Goal: Information Seeking & Learning: Learn about a topic

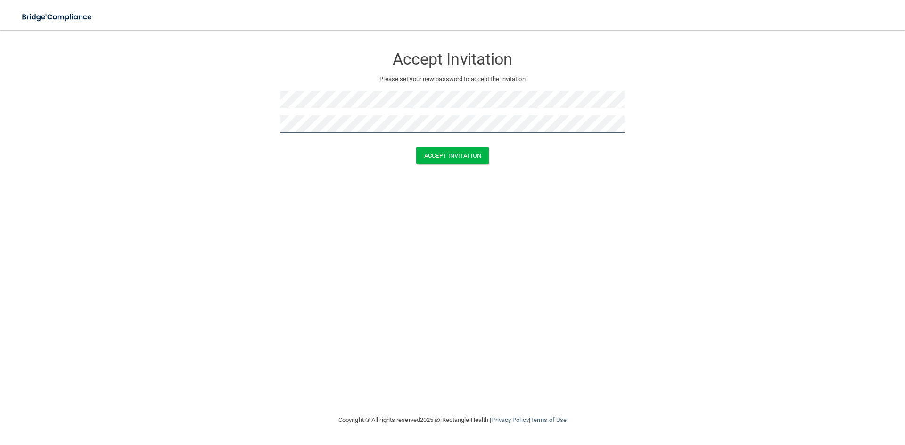
click at [416, 147] on button "Accept Invitation" at bounding box center [452, 155] width 73 height 17
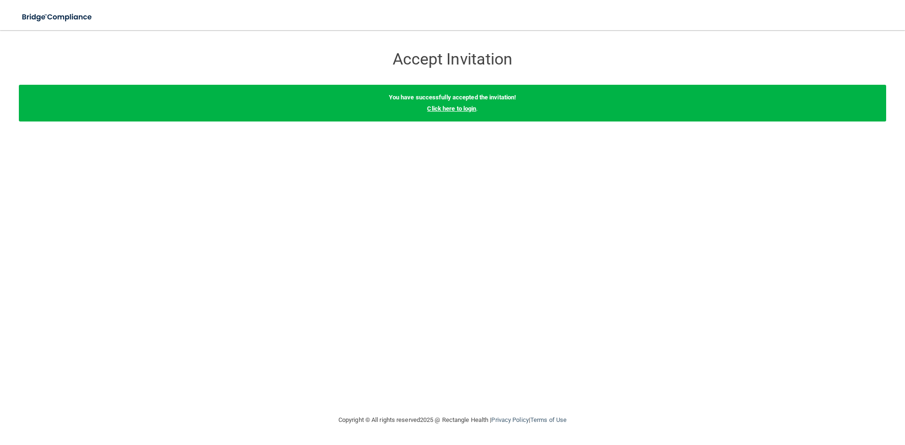
click at [460, 106] on link "Click here to login" at bounding box center [451, 108] width 49 height 7
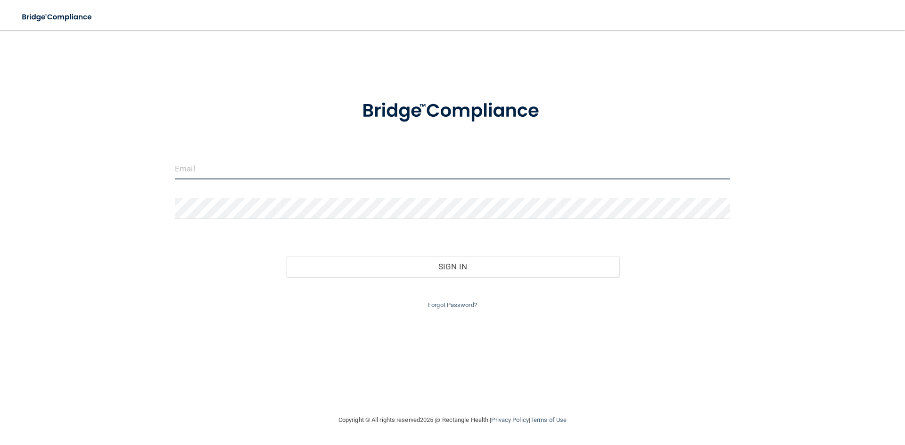
click at [198, 176] on input "email" at bounding box center [452, 168] width 555 height 21
type input "[EMAIL_ADDRESS][DOMAIN_NAME]"
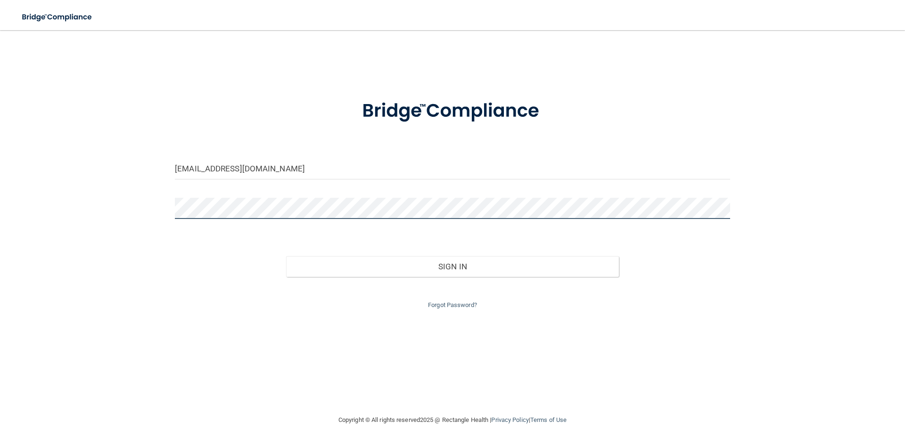
click at [286, 256] on button "Sign In" at bounding box center [452, 266] width 333 height 21
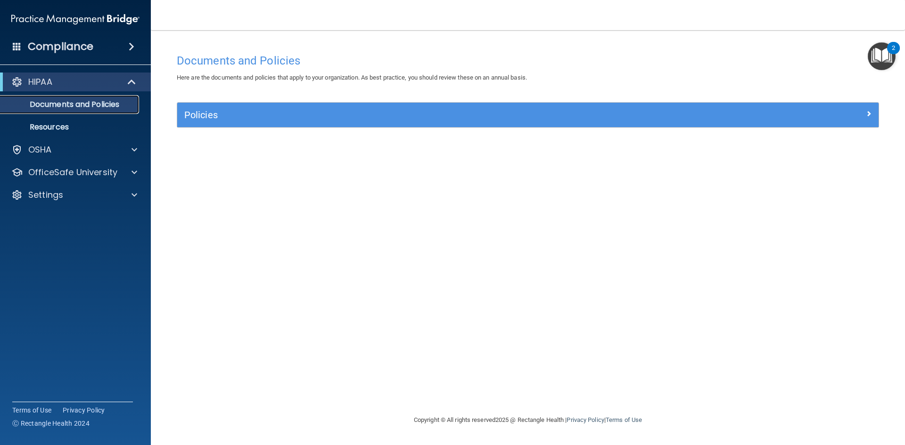
click at [73, 102] on p "Documents and Policies" at bounding box center [70, 104] width 129 height 9
click at [126, 152] on div at bounding box center [133, 149] width 24 height 11
click at [101, 175] on p "Safety Data Sheets" at bounding box center [70, 172] width 129 height 9
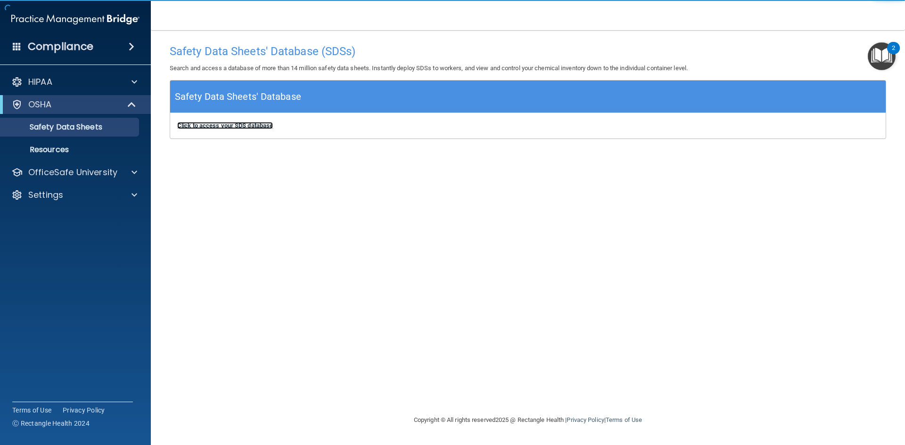
click at [240, 126] on b "Click to access your SDS database" at bounding box center [225, 125] width 96 height 7
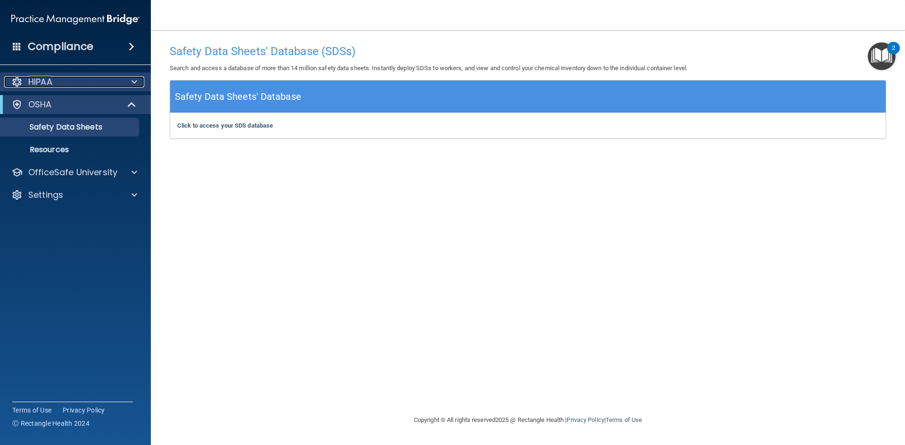
click at [110, 83] on div "HIPAA" at bounding box center [62, 81] width 117 height 11
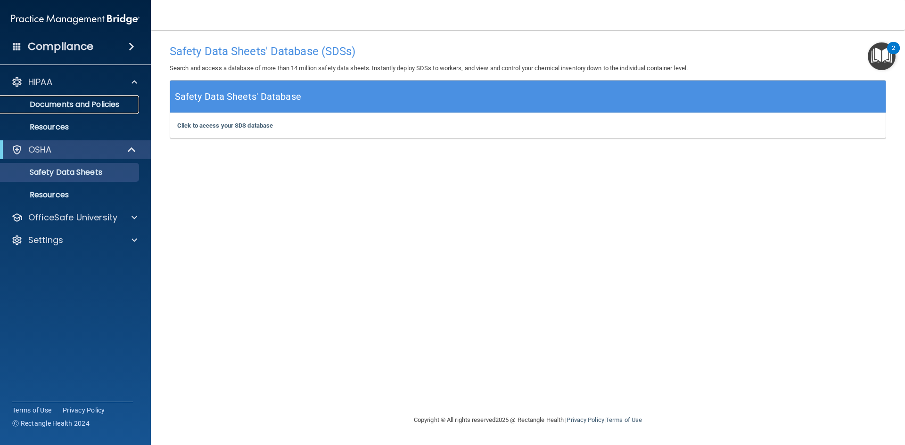
click at [74, 107] on p "Documents and Policies" at bounding box center [70, 104] width 129 height 9
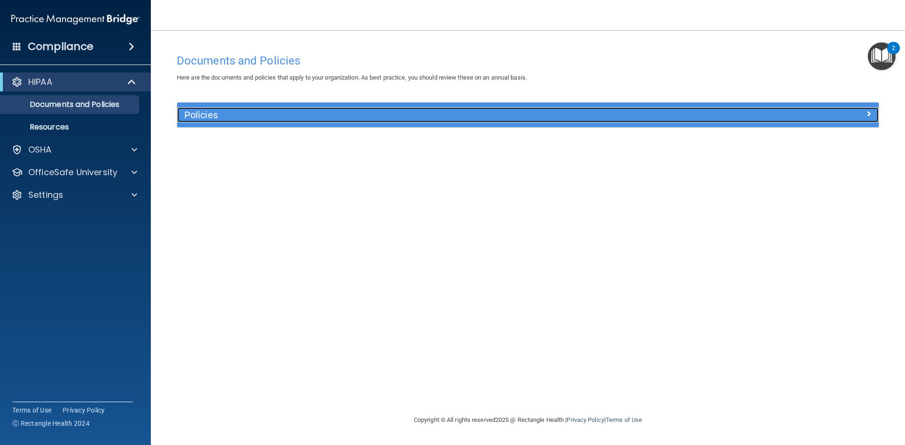
click at [216, 117] on h5 "Policies" at bounding box center [440, 115] width 512 height 10
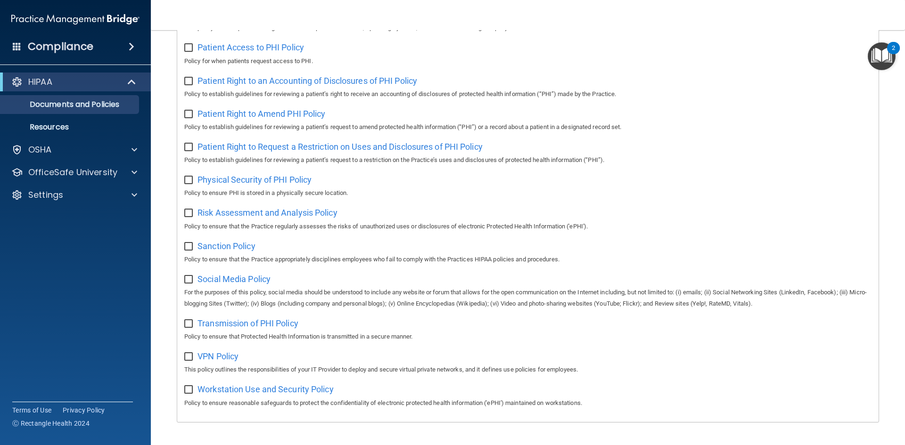
scroll to position [500, 0]
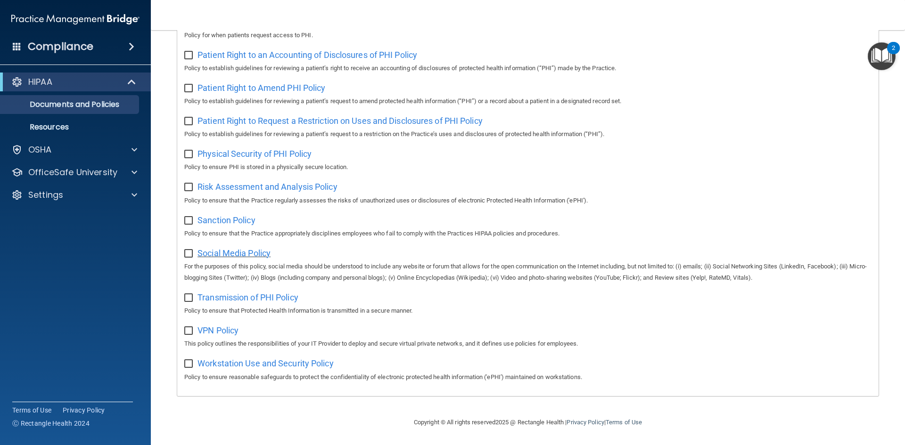
click at [256, 251] on span "Social Media Policy" at bounding box center [233, 253] width 73 height 10
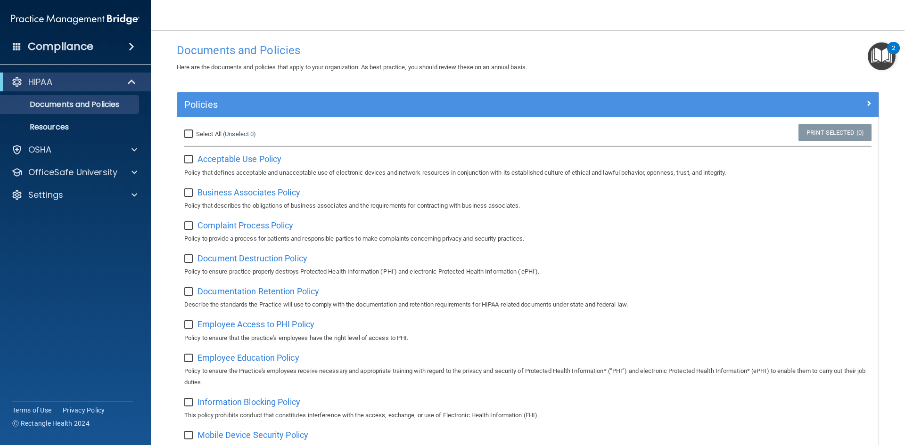
scroll to position [0, 0]
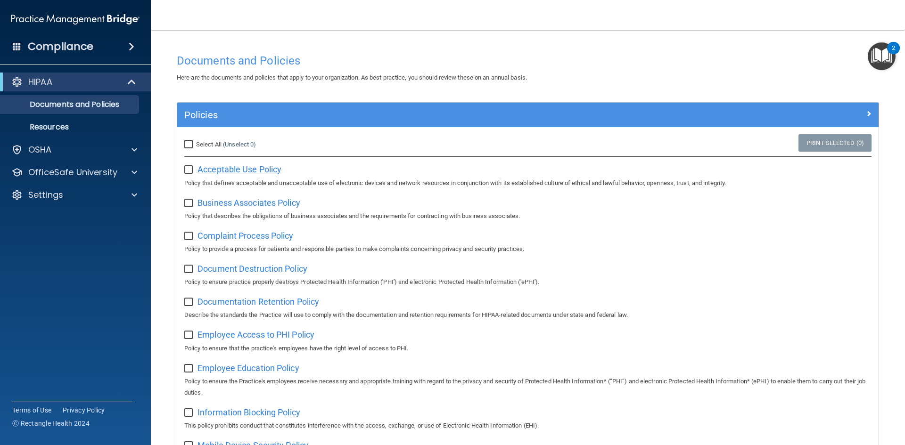
click at [248, 167] on span "Acceptable Use Policy" at bounding box center [239, 169] width 84 height 10
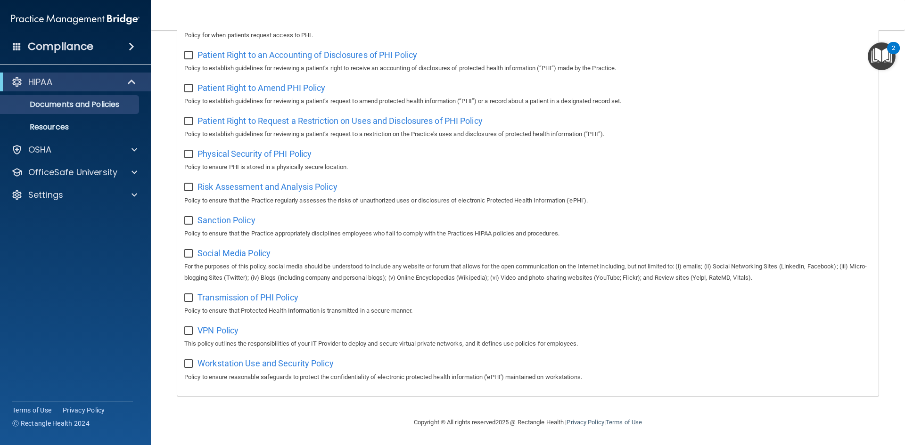
scroll to position [500, 0]
click at [261, 296] on span "Transmission of PHI Policy" at bounding box center [247, 298] width 101 height 10
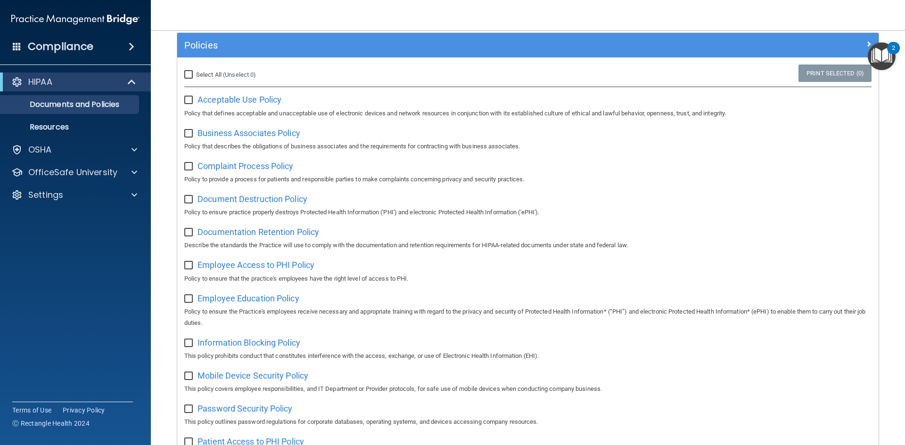
scroll to position [0, 0]
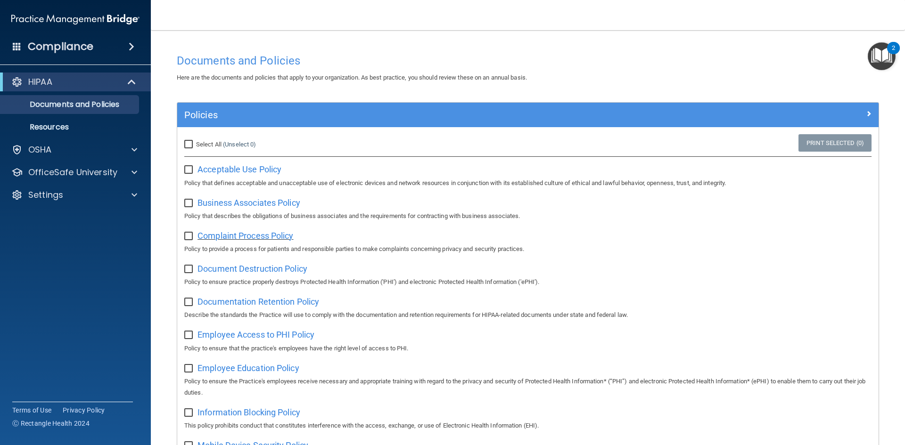
click at [258, 237] on span "Complaint Process Policy" at bounding box center [245, 236] width 96 height 10
click at [248, 338] on span "Employee Access to PHI Policy" at bounding box center [255, 335] width 117 height 10
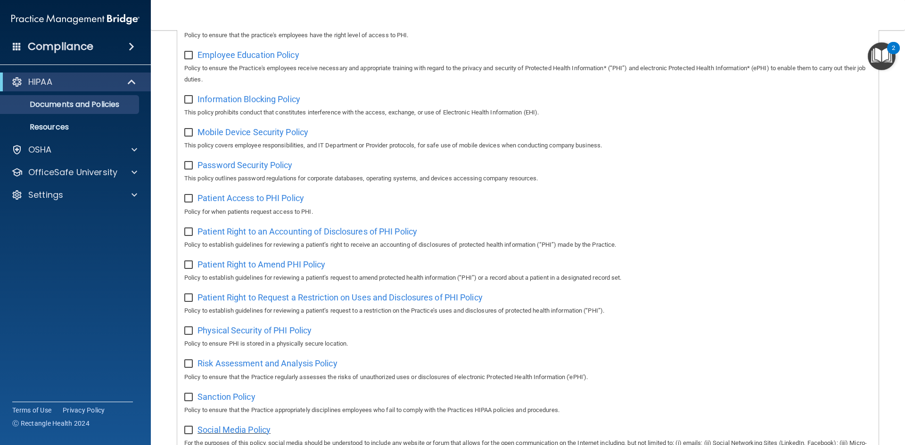
scroll to position [424, 0]
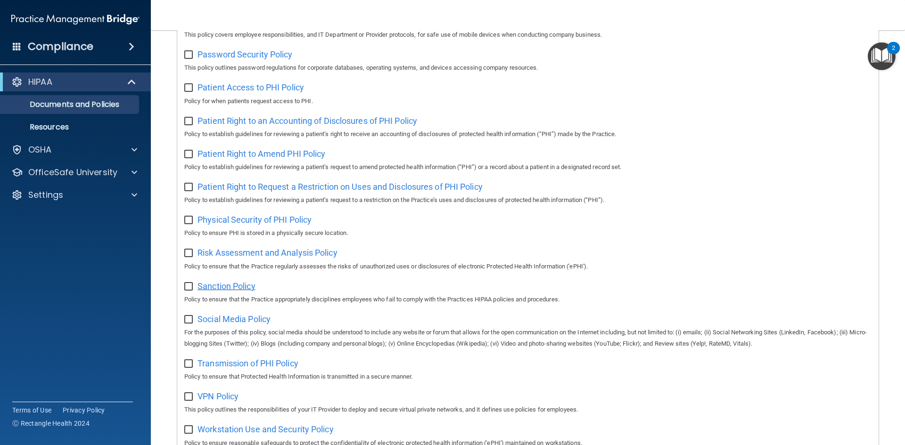
click at [236, 291] on span "Sanction Policy" at bounding box center [226, 286] width 58 height 10
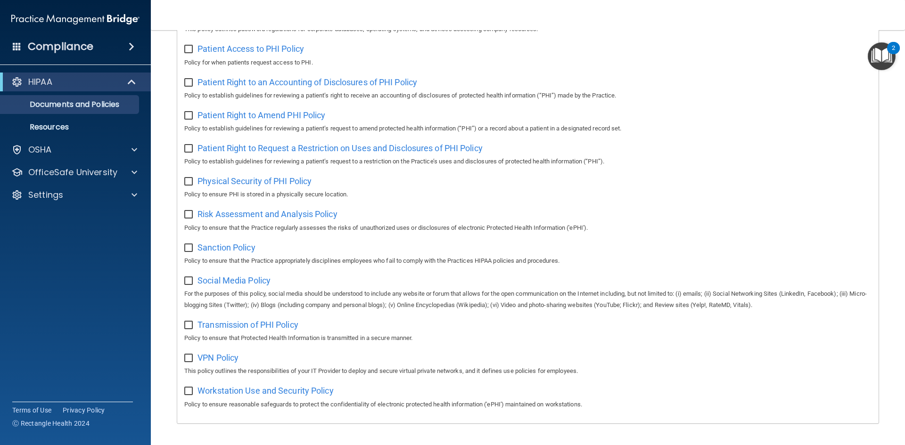
scroll to position [500, 0]
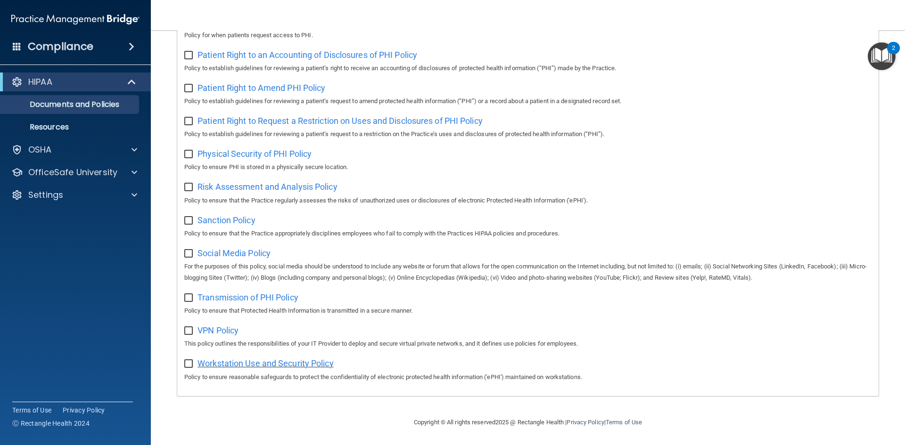
click at [293, 362] on span "Workstation Use and Security Policy" at bounding box center [265, 364] width 136 height 10
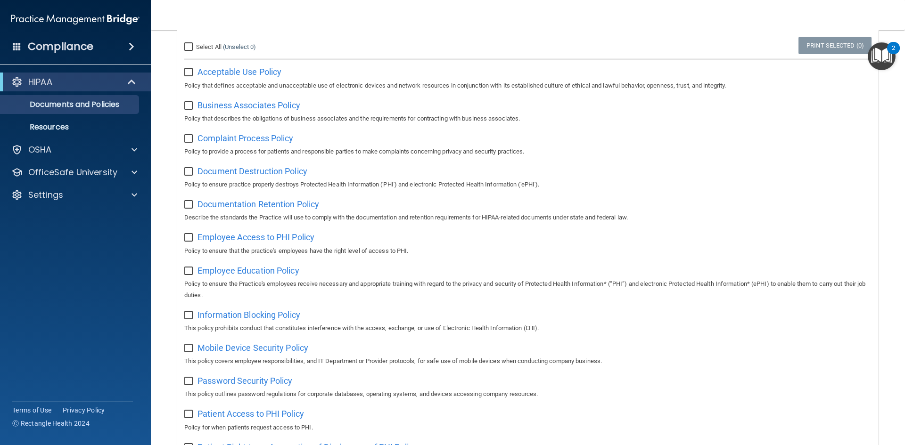
scroll to position [0, 0]
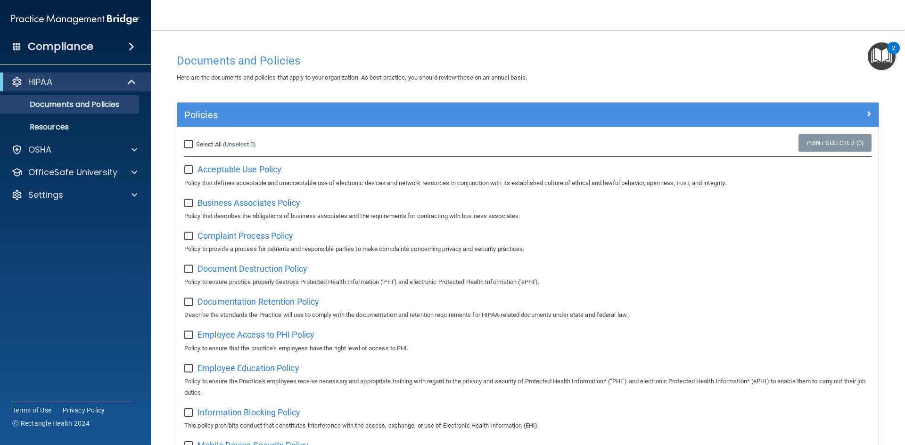
click at [188, 171] on input "checkbox" at bounding box center [189, 170] width 11 height 8
checkbox input "true"
click at [195, 197] on label at bounding box center [190, 200] width 12 height 11
click at [195, 200] on input "checkbox" at bounding box center [189, 204] width 11 height 8
checkbox input "true"
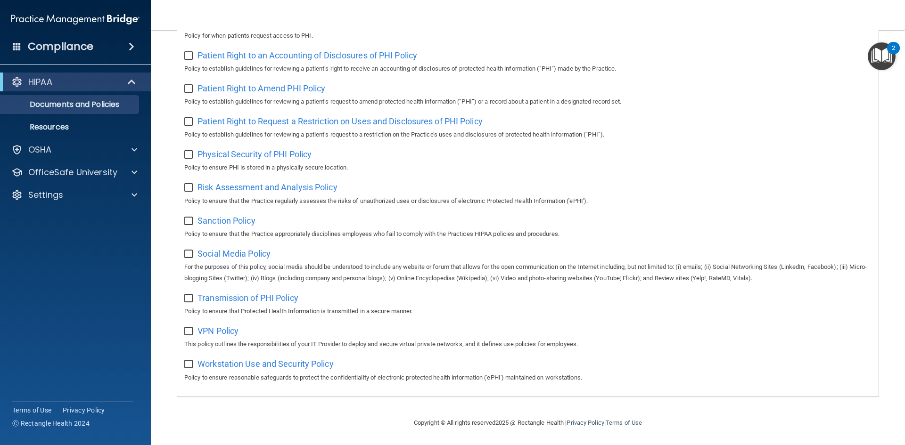
scroll to position [500, 0]
click at [48, 145] on p "OSHA" at bounding box center [40, 149] width 24 height 11
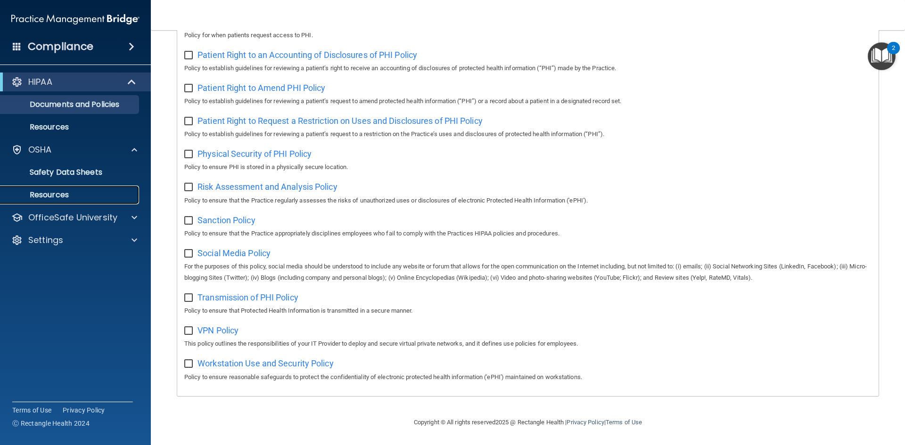
click at [67, 188] on link "Resources" at bounding box center [65, 195] width 148 height 19
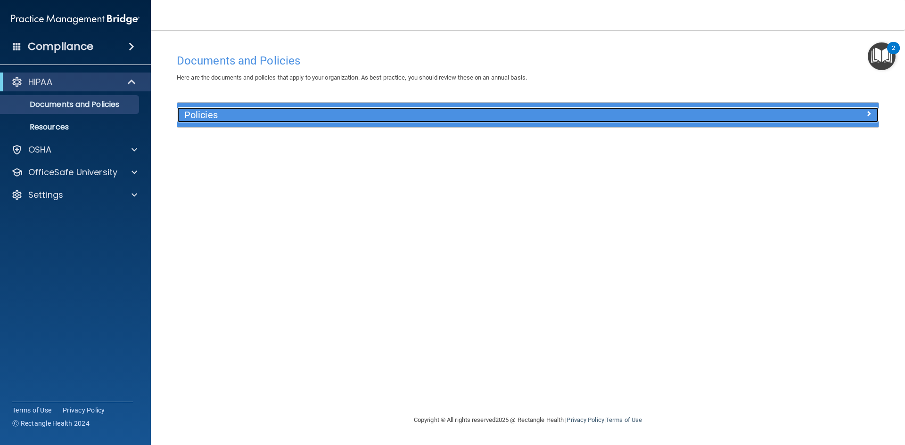
click at [217, 115] on h5 "Policies" at bounding box center [440, 115] width 512 height 10
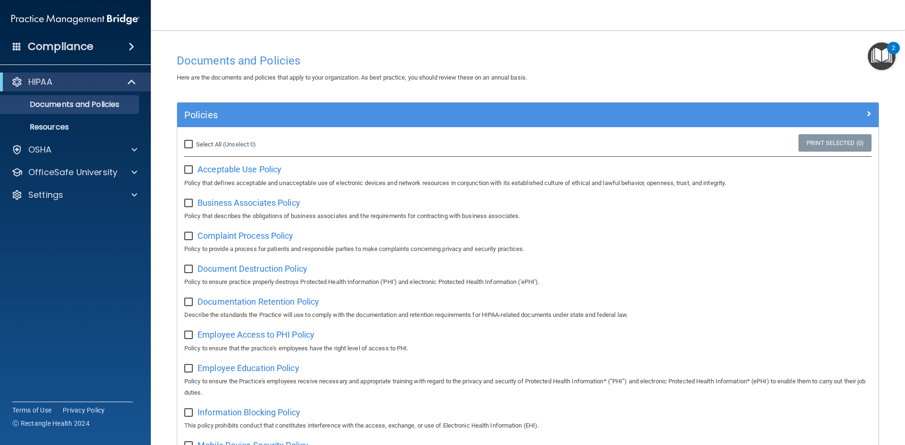
click at [189, 170] on input "checkbox" at bounding box center [189, 170] width 11 height 8
checkbox input "true"
click at [193, 202] on input "checkbox" at bounding box center [189, 204] width 11 height 8
checkbox input "true"
click at [192, 238] on input "checkbox" at bounding box center [189, 237] width 11 height 8
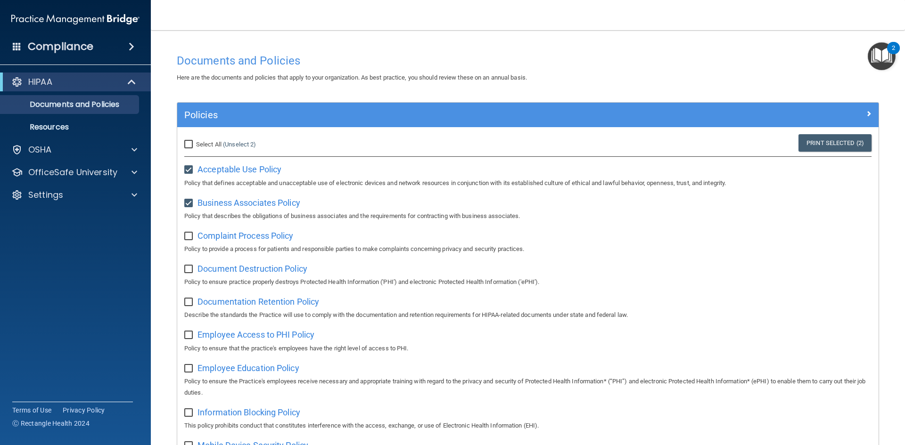
checkbox input "true"
click at [191, 267] on input "checkbox" at bounding box center [189, 270] width 11 height 8
checkbox input "true"
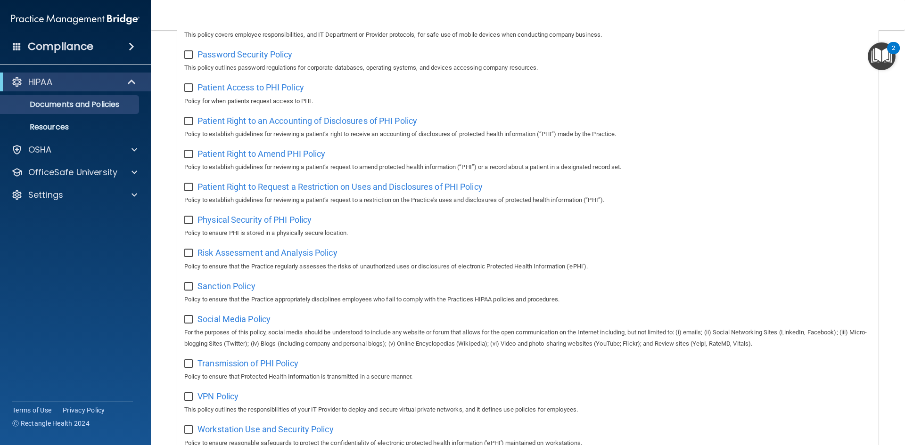
scroll to position [500, 0]
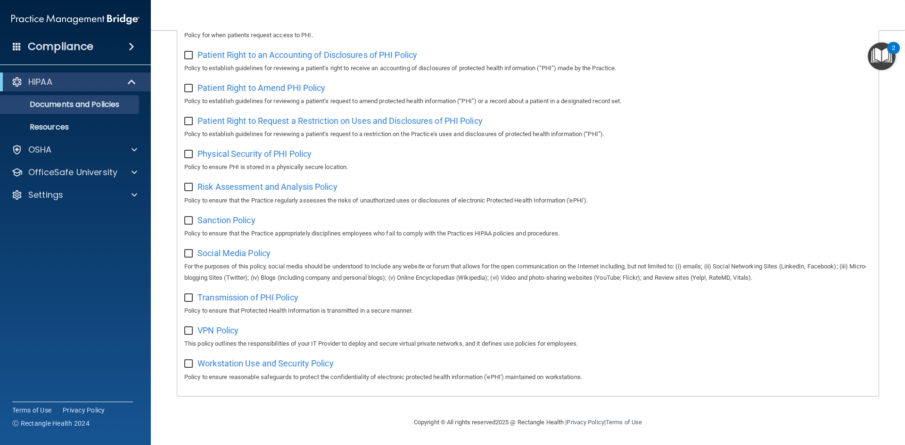
click at [190, 361] on input "checkbox" at bounding box center [189, 365] width 11 height 8
checkbox input "true"
click at [188, 332] on input "checkbox" at bounding box center [189, 332] width 11 height 8
checkbox input "true"
click at [189, 295] on input "checkbox" at bounding box center [189, 299] width 11 height 8
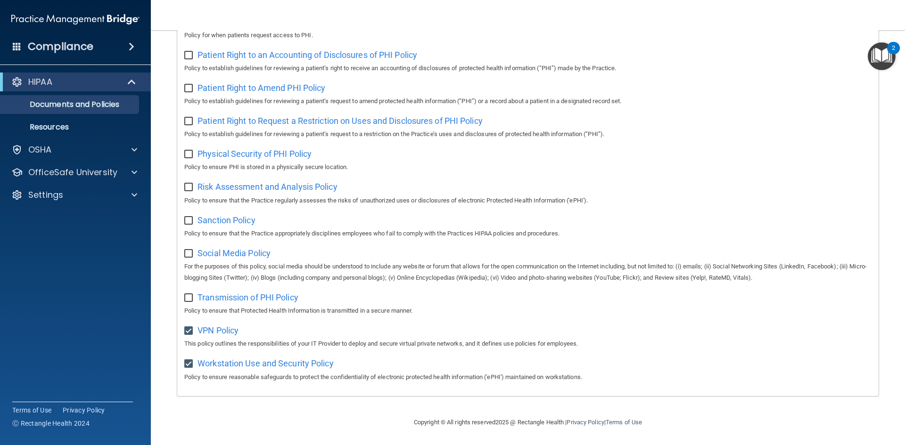
checkbox input "true"
click at [188, 254] on input "checkbox" at bounding box center [189, 254] width 11 height 8
checkbox input "true"
click at [187, 218] on input "checkbox" at bounding box center [189, 221] width 11 height 8
checkbox input "true"
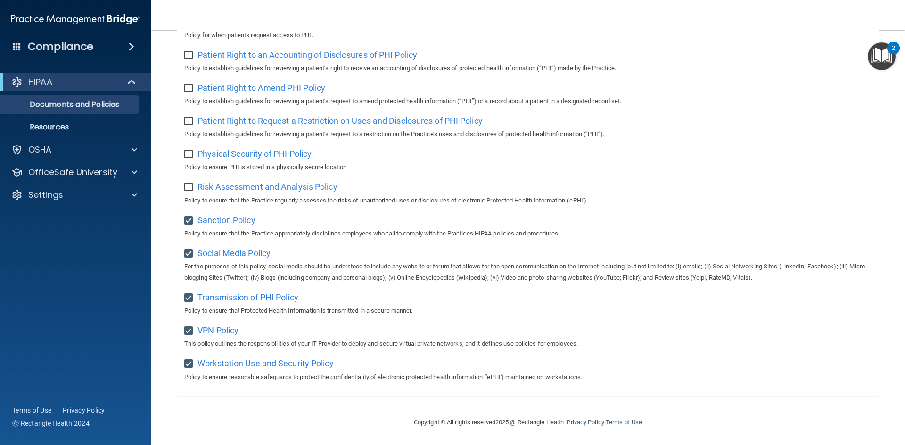
click at [187, 188] on input "checkbox" at bounding box center [189, 188] width 11 height 8
checkbox input "true"
click at [185, 153] on input "checkbox" at bounding box center [189, 155] width 11 height 8
checkbox input "true"
click at [195, 118] on input "checkbox" at bounding box center [189, 122] width 11 height 8
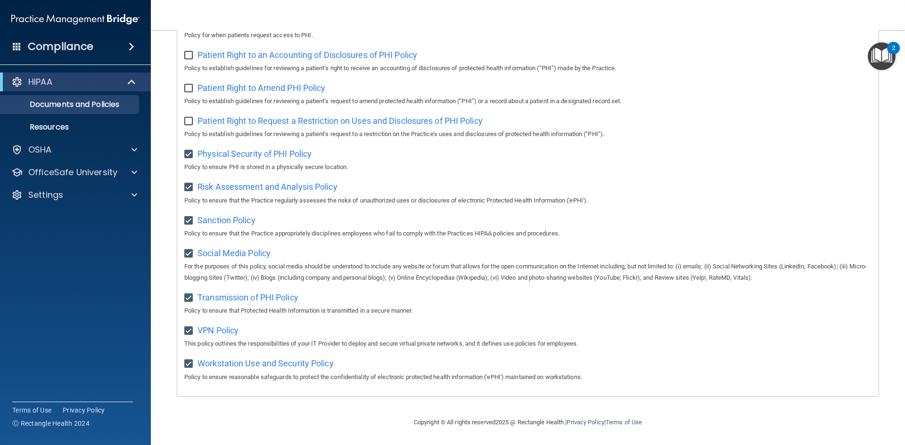
checkbox input "true"
click at [188, 85] on input "checkbox" at bounding box center [189, 89] width 11 height 8
checkbox input "true"
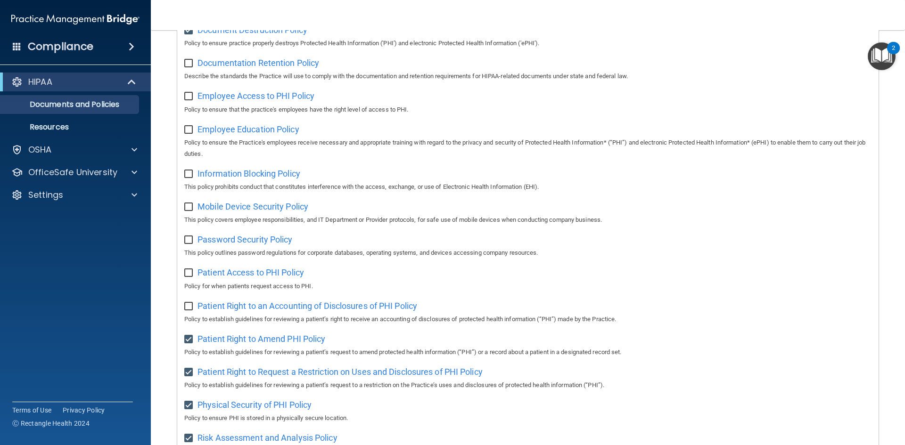
scroll to position [217, 0]
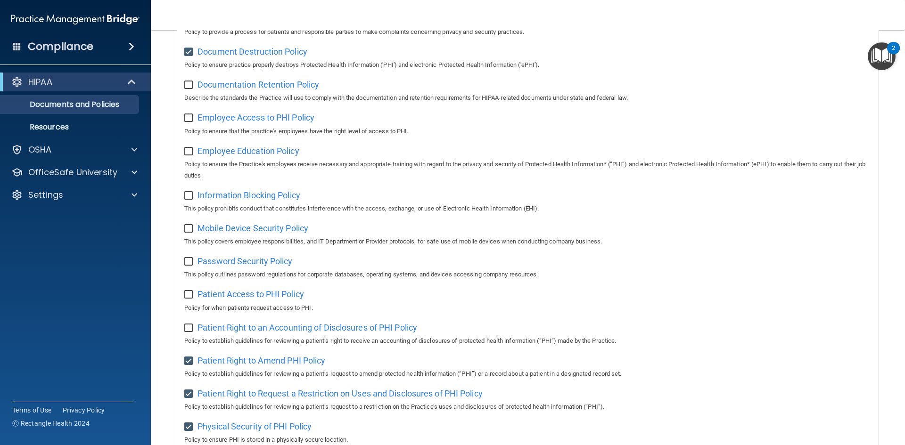
click at [193, 332] on input "checkbox" at bounding box center [189, 329] width 11 height 8
checkbox input "true"
click at [185, 304] on div "Patient Access to PHI Policy Policy for when patients request access to PHI." at bounding box center [527, 300] width 687 height 27
click at [186, 296] on input "checkbox" at bounding box center [189, 295] width 11 height 8
checkbox input "true"
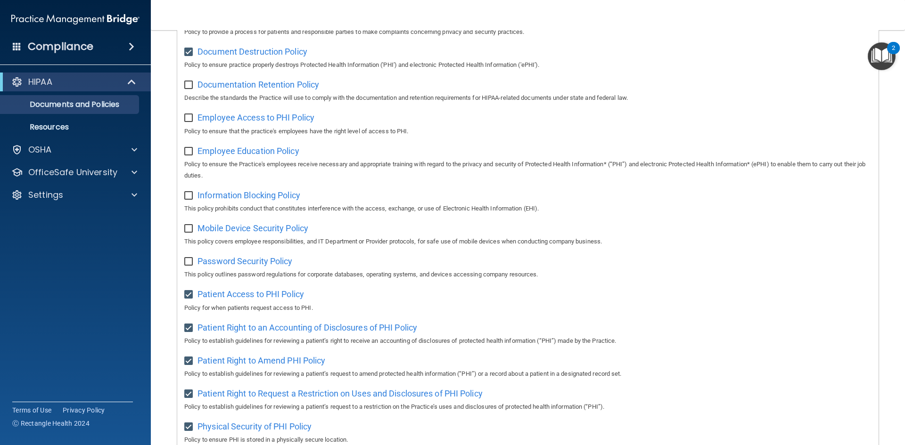
click at [190, 266] on input "checkbox" at bounding box center [189, 262] width 11 height 8
checkbox input "true"
click at [194, 233] on input "checkbox" at bounding box center [189, 229] width 11 height 8
checkbox input "true"
click at [186, 200] on input "checkbox" at bounding box center [189, 196] width 11 height 8
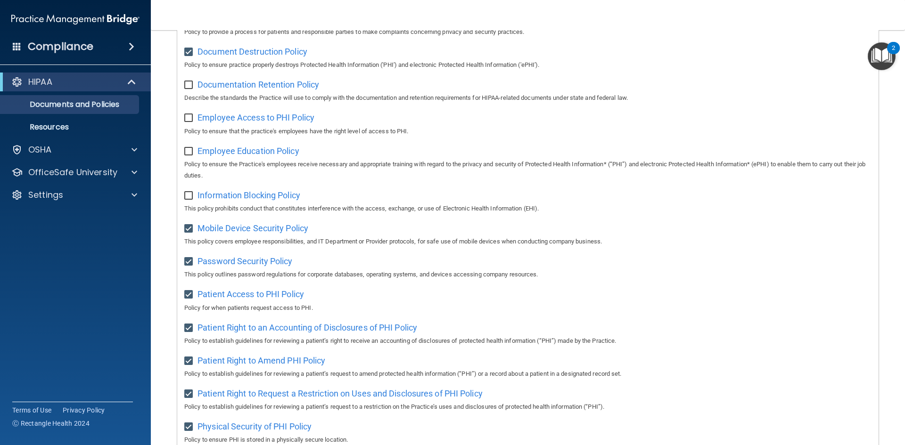
checkbox input "true"
click at [190, 153] on input "checkbox" at bounding box center [189, 152] width 11 height 8
checkbox input "true"
click at [185, 120] on input "checkbox" at bounding box center [189, 119] width 11 height 8
checkbox input "true"
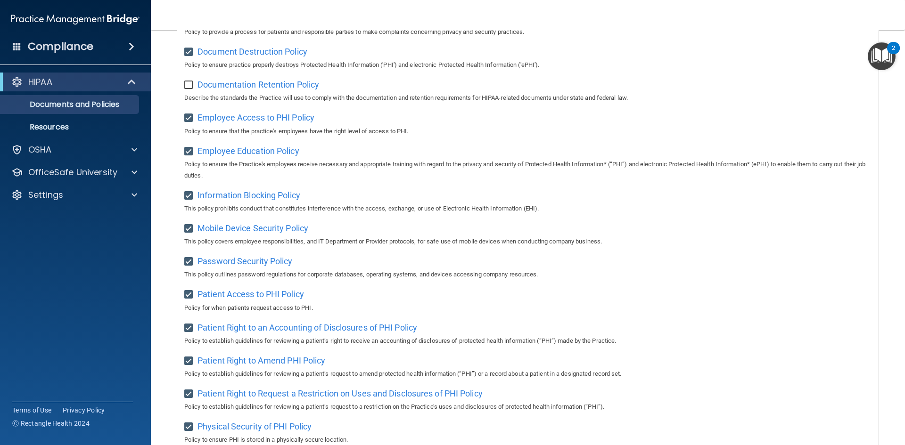
click at [187, 89] on input "checkbox" at bounding box center [189, 86] width 11 height 8
checkbox input "true"
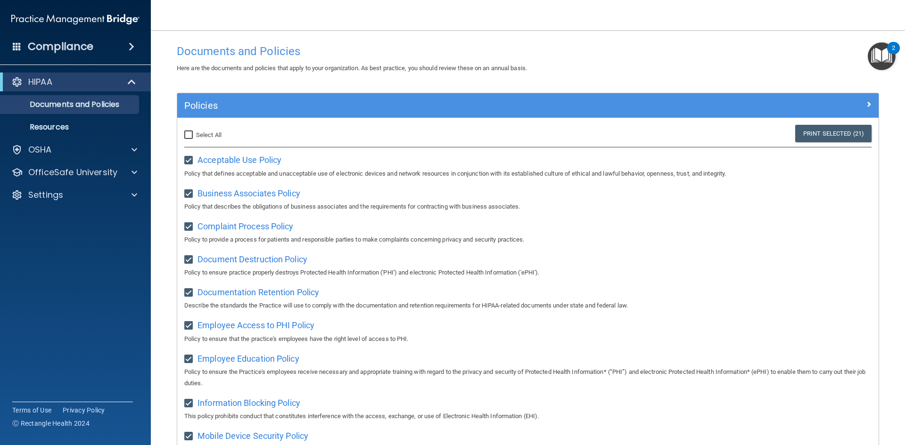
scroll to position [0, 0]
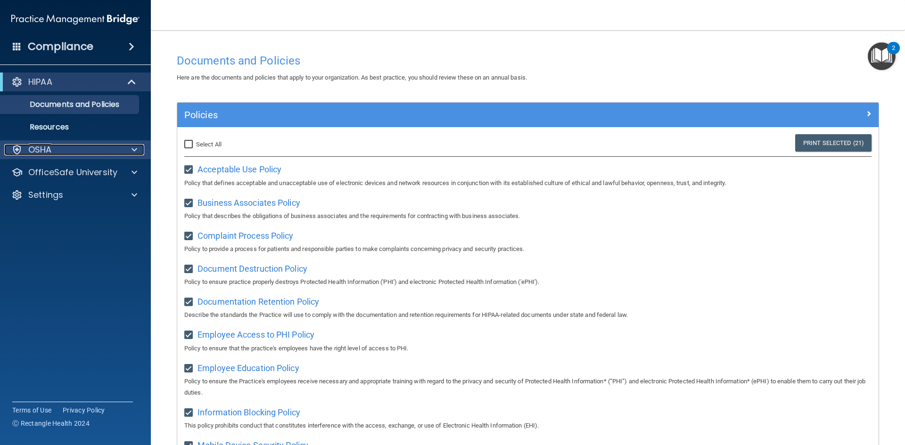
click at [72, 148] on div "OSHA" at bounding box center [62, 149] width 117 height 11
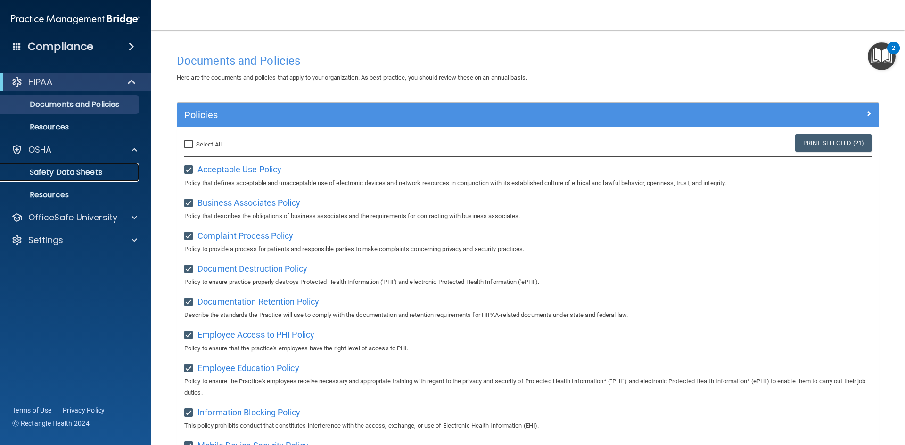
click at [80, 174] on p "Safety Data Sheets" at bounding box center [70, 172] width 129 height 9
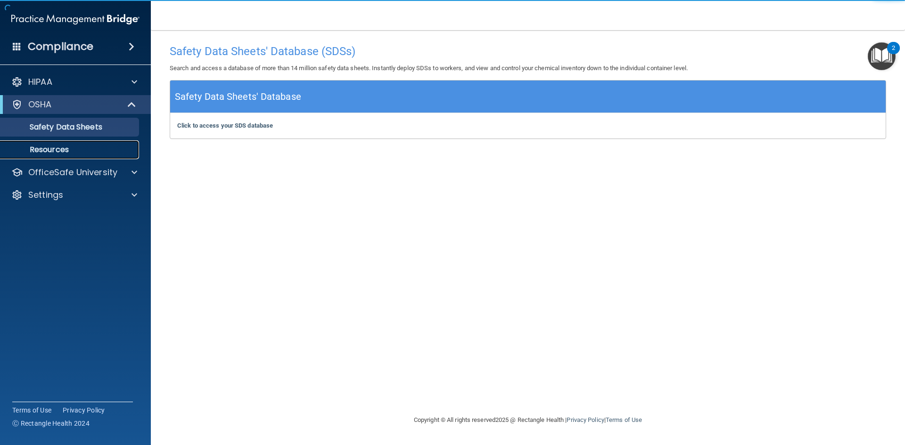
click at [58, 152] on p "Resources" at bounding box center [70, 149] width 129 height 9
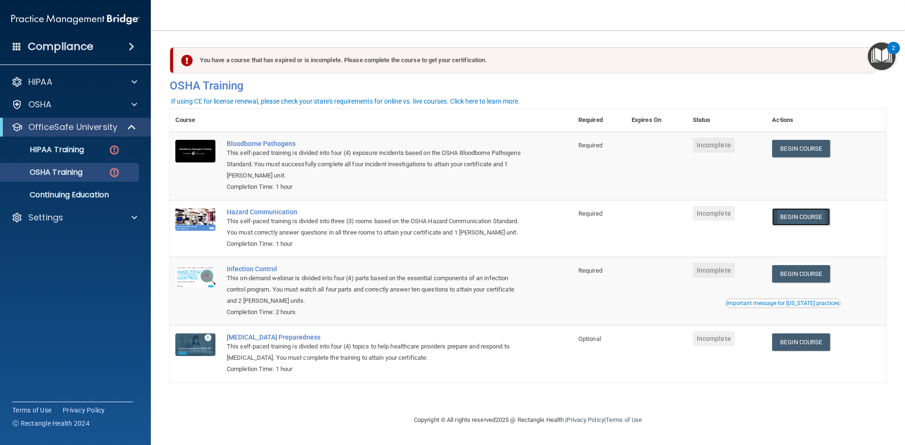
click at [810, 214] on link "Begin Course" at bounding box center [800, 216] width 57 height 17
